Goal: Find specific page/section: Find specific page/section

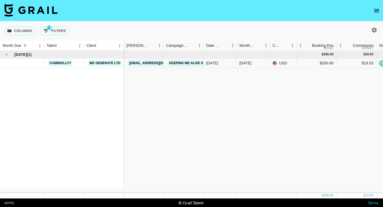
click at [375, 30] on icon "button" at bounding box center [374, 30] width 6 height 6
select select "[DATE]"
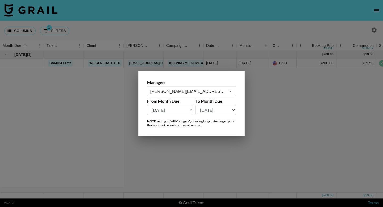
click at [218, 93] on input "[PERSON_NAME][EMAIL_ADDRESS][DOMAIN_NAME]" at bounding box center [187, 91] width 75 height 6
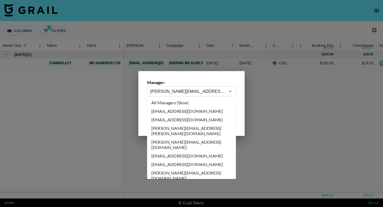
click at [184, 98] on ul "All Managers (Slow) [EMAIL_ADDRESS][DOMAIN_NAME] [PERSON_NAME][EMAIL_ADDRESS][D…" at bounding box center [191, 137] width 89 height 83
click at [183, 102] on li "All Managers (Slow)" at bounding box center [191, 103] width 89 height 9
type input "All Managers (Slow)"
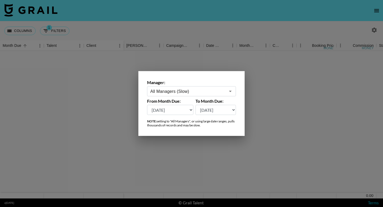
click at [175, 109] on select "[DATE] [DATE] '[DATE] May '[DATE] Mar '[DATE] Jan '[DATE] Nov '[DATE] Sep '[DAT…" at bounding box center [170, 110] width 46 height 10
drag, startPoint x: 219, startPoint y: 146, endPoint x: 211, endPoint y: 130, distance: 18.0
click at [218, 146] on div at bounding box center [191, 103] width 383 height 207
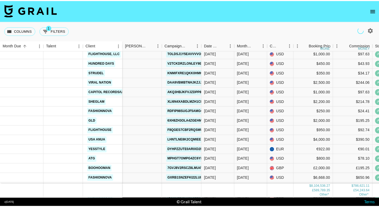
scroll to position [560, 0]
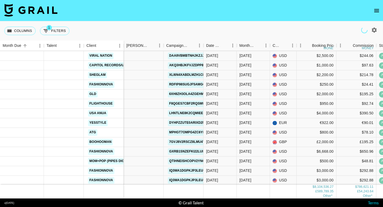
click at [373, 9] on button "open drawer" at bounding box center [377, 10] width 11 height 11
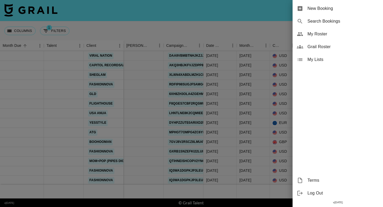
click at [344, 48] on span "Grail Roster" at bounding box center [343, 47] width 71 height 6
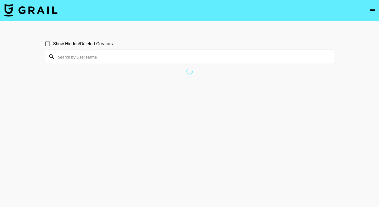
click at [300, 48] on div "Show Hidden/Deleted Creators" at bounding box center [190, 43] width 290 height 11
click at [85, 54] on input at bounding box center [193, 56] width 276 height 9
click at [118, 36] on section "Show Hidden/Deleted Creators" at bounding box center [190, 49] width 290 height 30
click at [374, 12] on icon "open drawer" at bounding box center [373, 10] width 5 height 3
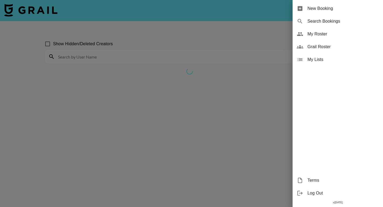
click at [320, 42] on div "Grail Roster" at bounding box center [338, 46] width 91 height 13
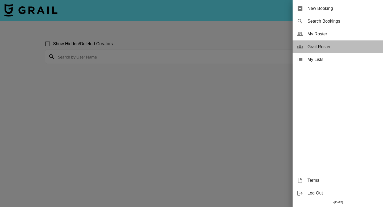
click at [308, 45] on span "Grail Roster" at bounding box center [343, 47] width 71 height 6
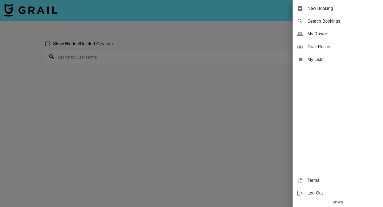
click at [214, 64] on div at bounding box center [191, 103] width 383 height 207
